Goal: Navigation & Orientation: Find specific page/section

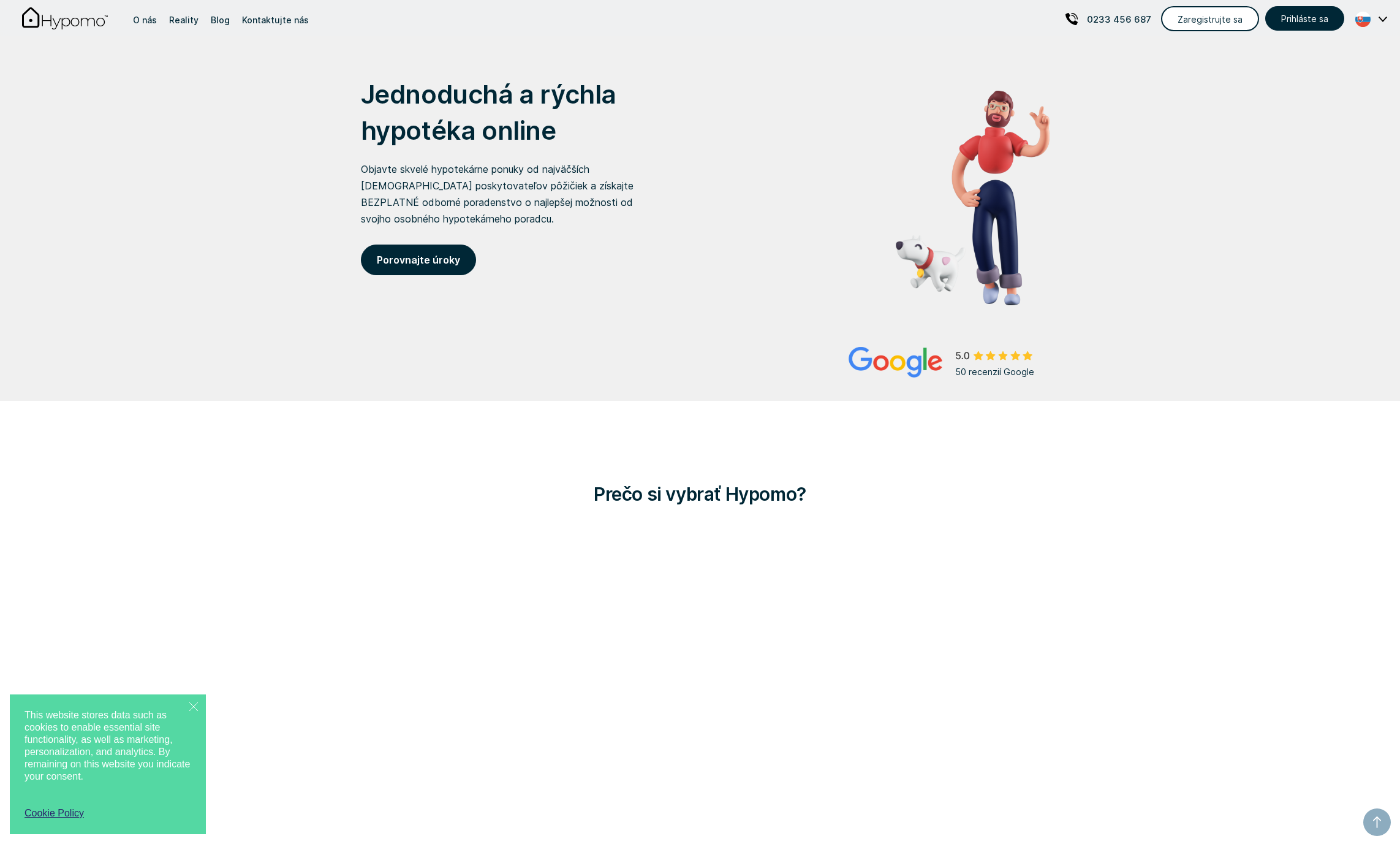
click at [1366, 21] on img at bounding box center [1363, 20] width 31 height 16
click at [1317, 60] on p "English" at bounding box center [1299, 62] width 36 height 21
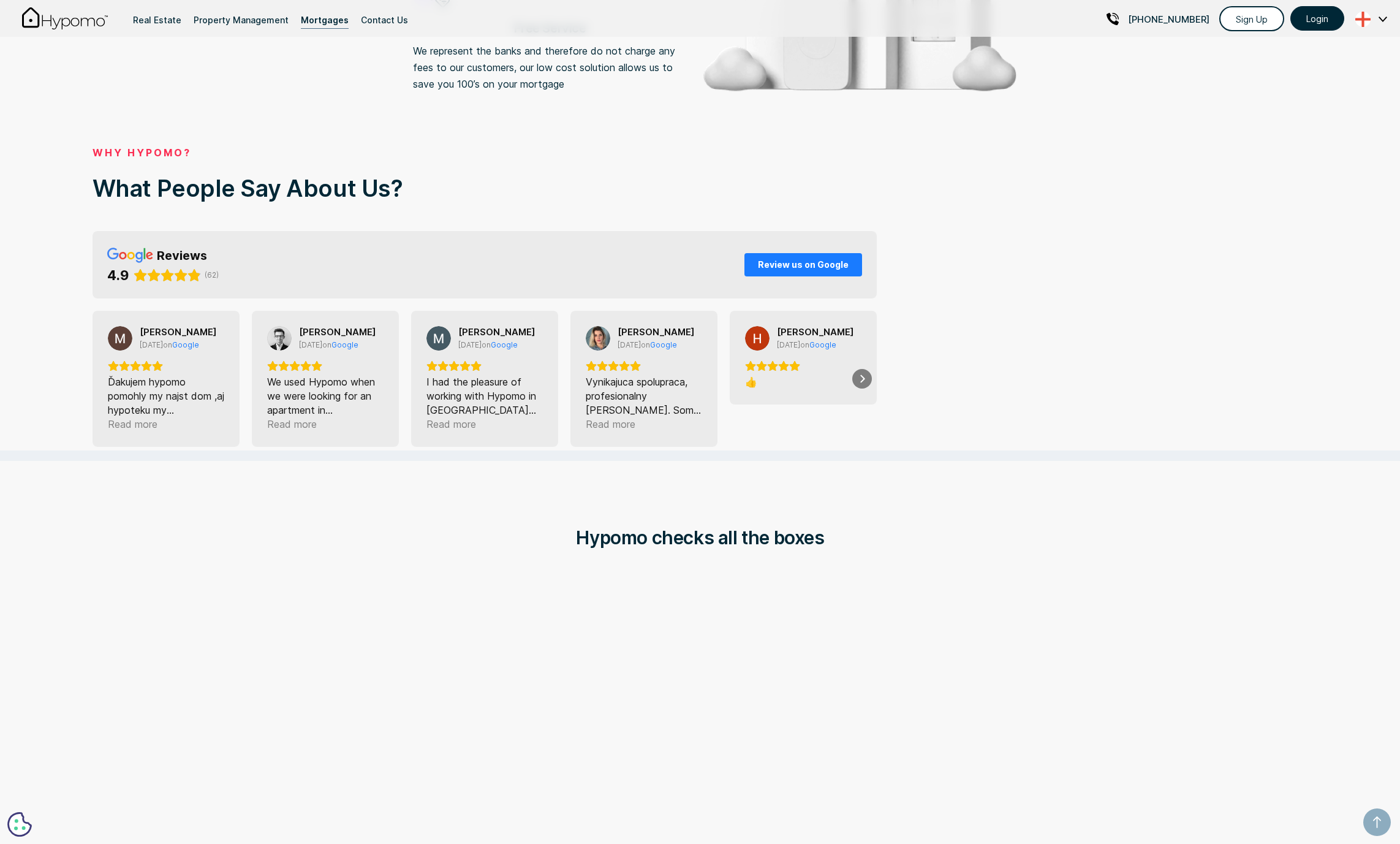
scroll to position [1774, 0]
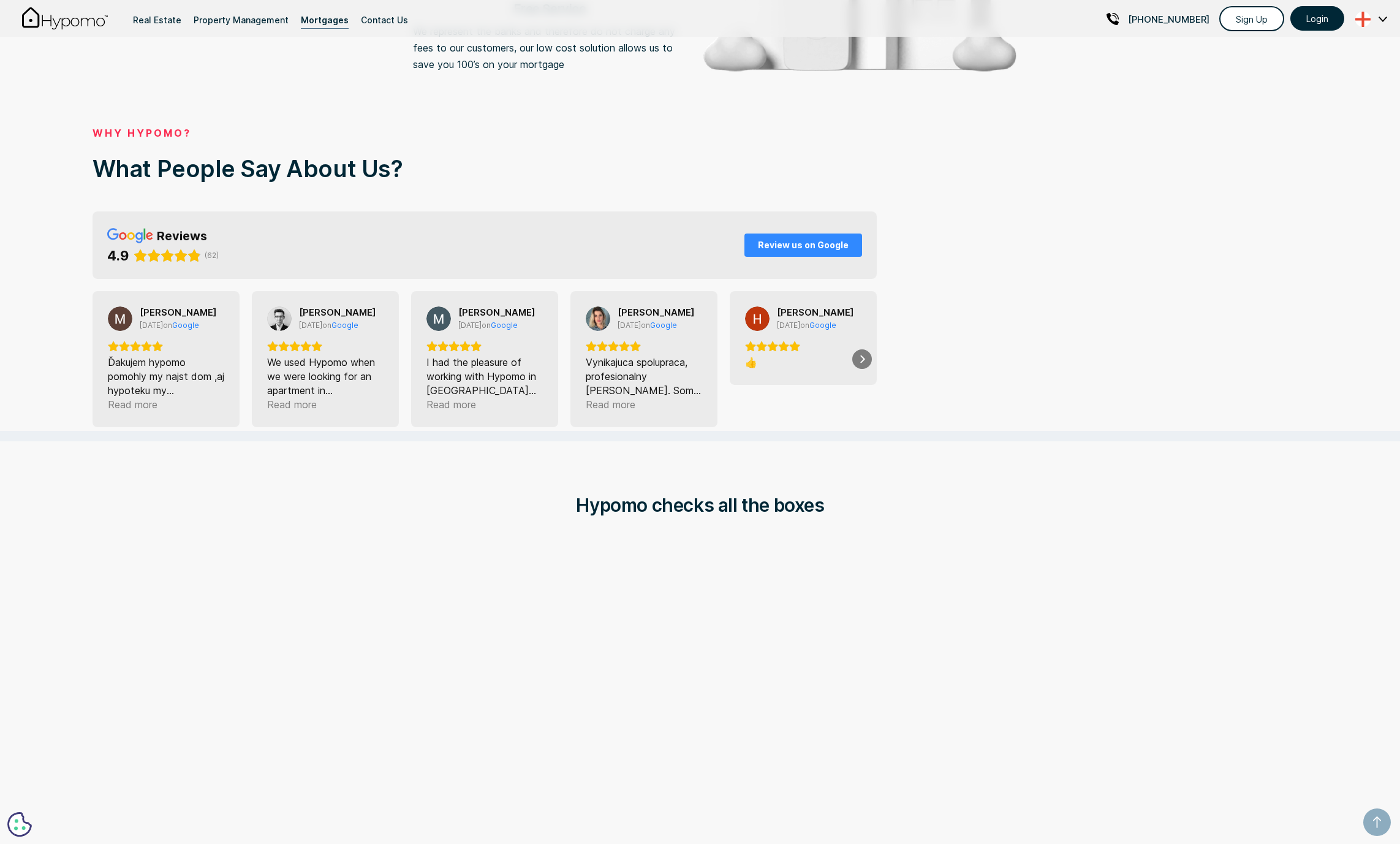
click at [788, 240] on span "Review us on Google" at bounding box center [803, 245] width 90 height 11
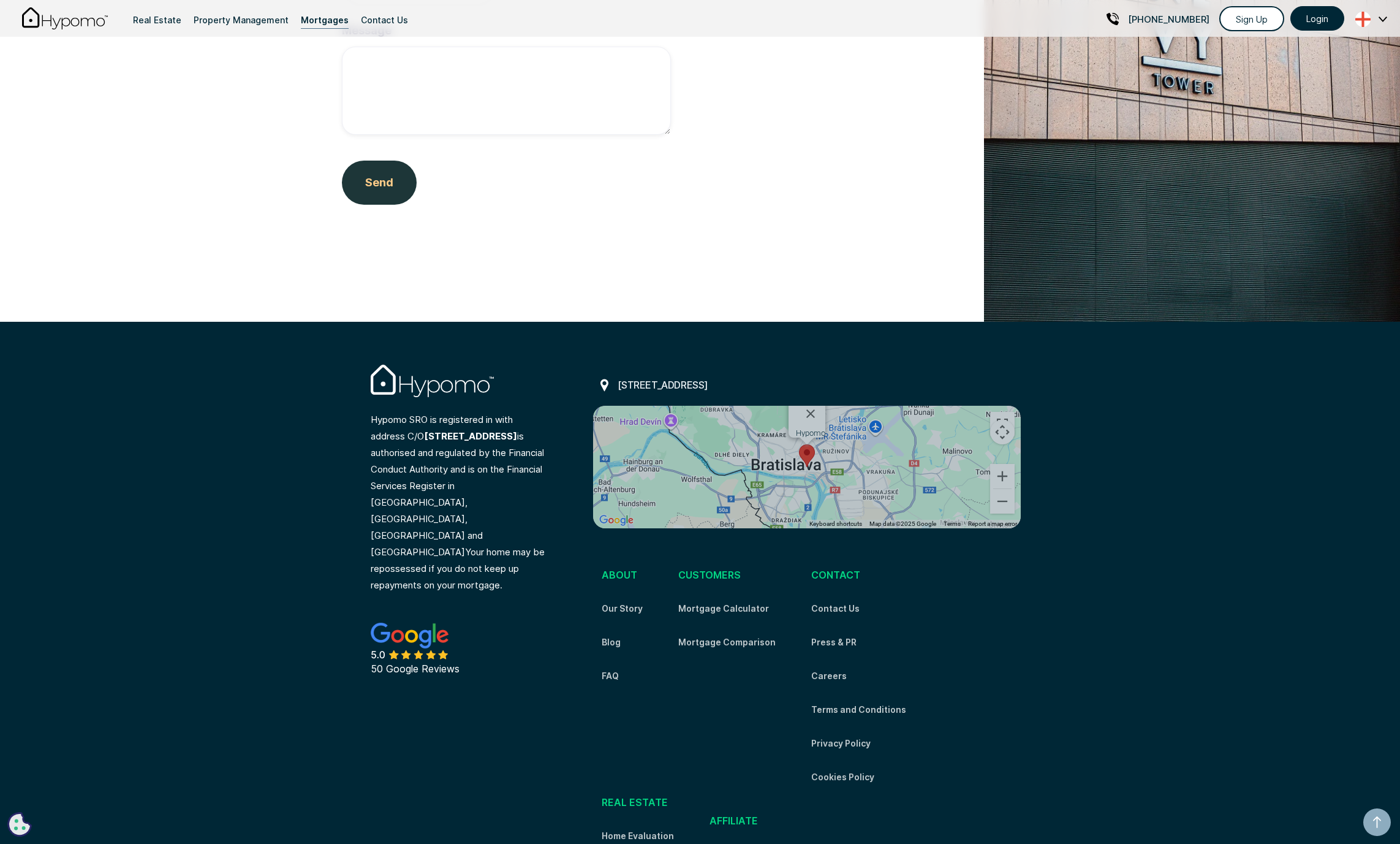
scroll to position [3940, 0]
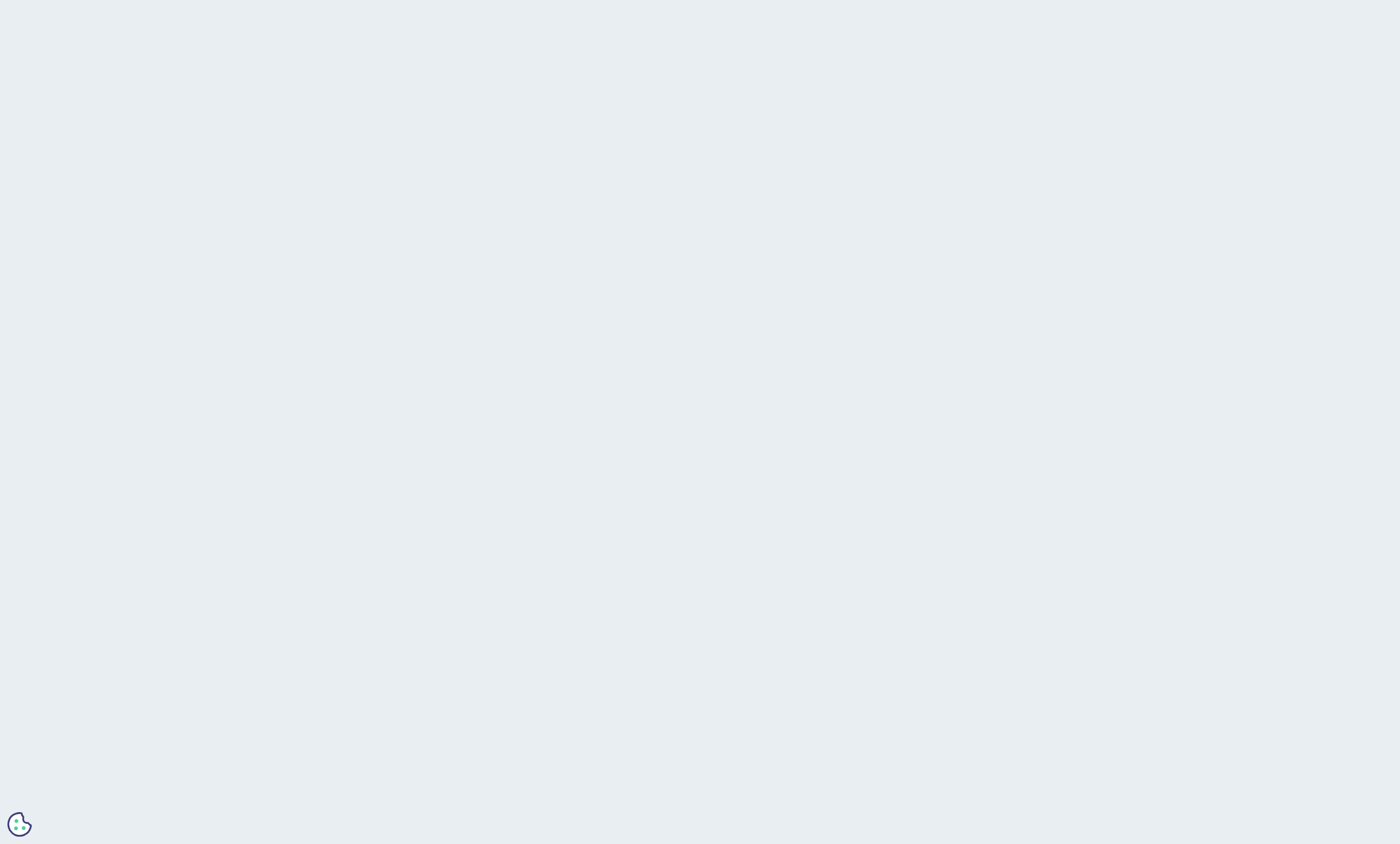
click at [664, 175] on div "Jednoduchá a rýchla hypotéka online Objavte skvelé hypotekárne ponuky od najväč…" at bounding box center [520, 172] width 319 height 216
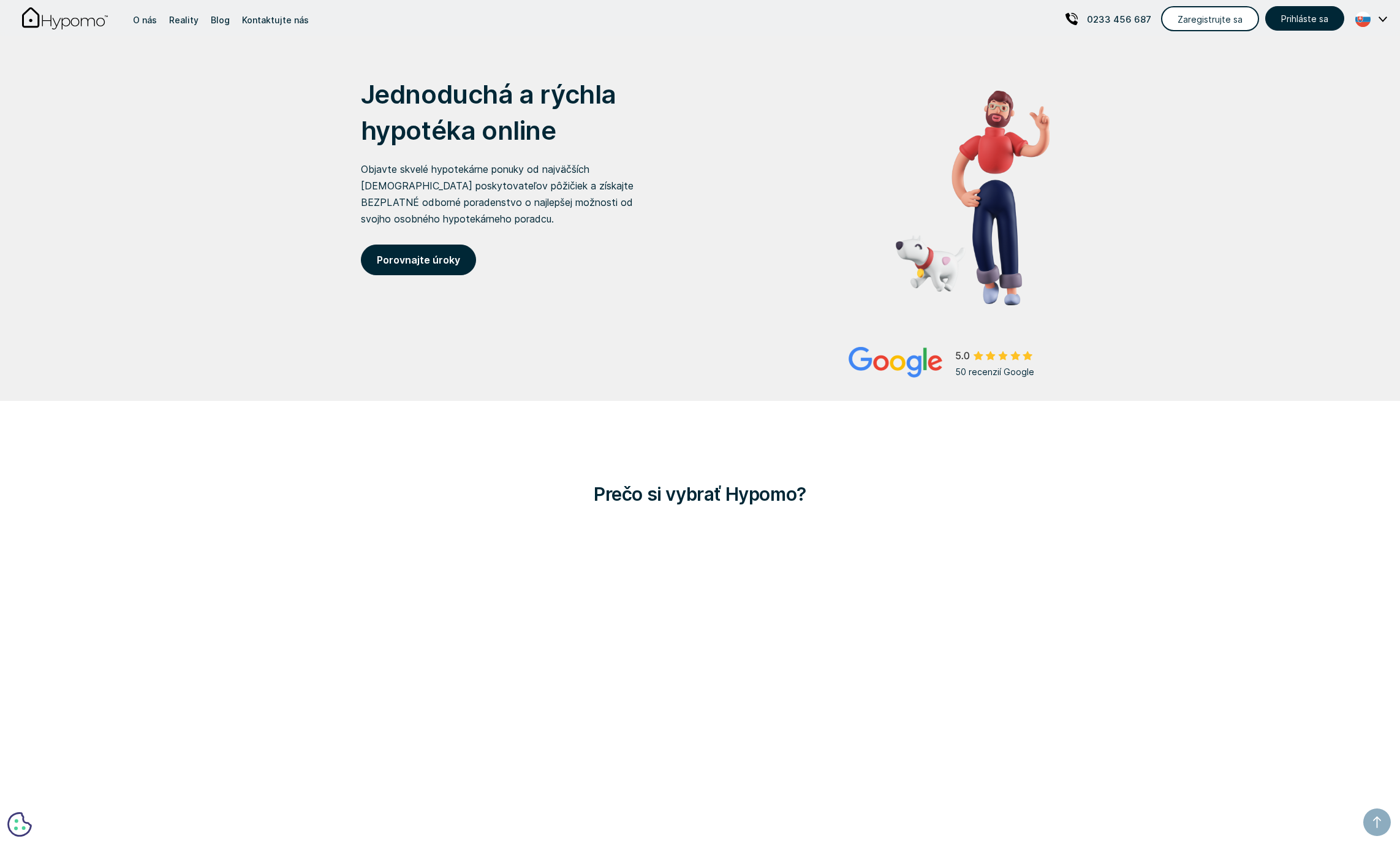
click at [1365, 15] on img at bounding box center [1363, 20] width 31 height 16
click at [1317, 61] on p "English" at bounding box center [1299, 62] width 36 height 21
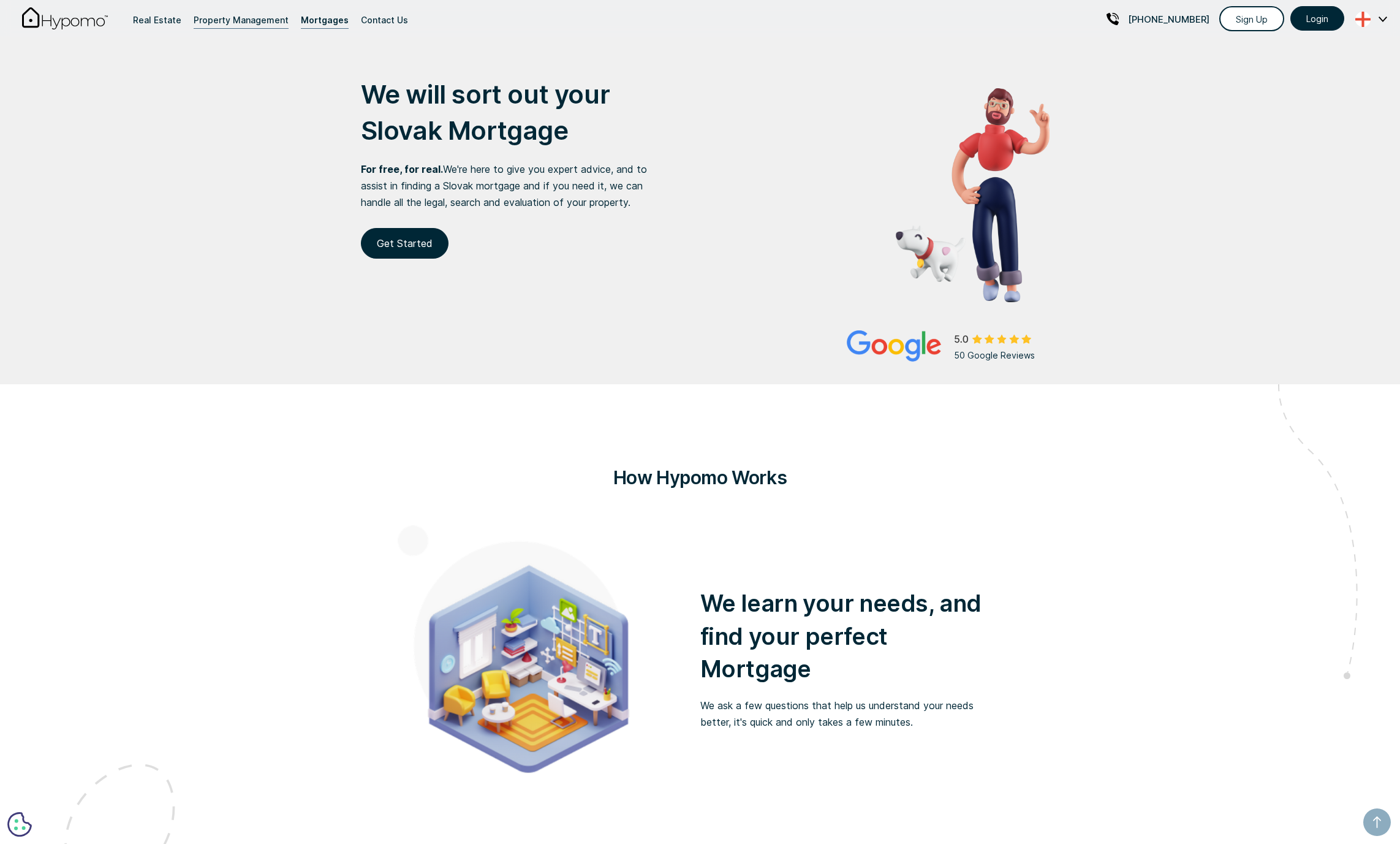
click at [220, 13] on div "Property Management" at bounding box center [241, 20] width 95 height 17
